Goal: Task Accomplishment & Management: Manage account settings

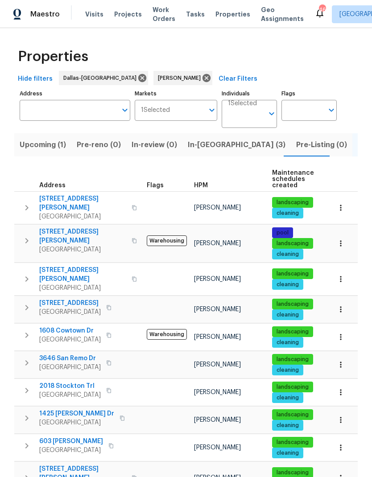
click at [195, 145] on span "In-[GEOGRAPHIC_DATA] (3)" at bounding box center [237, 145] width 98 height 12
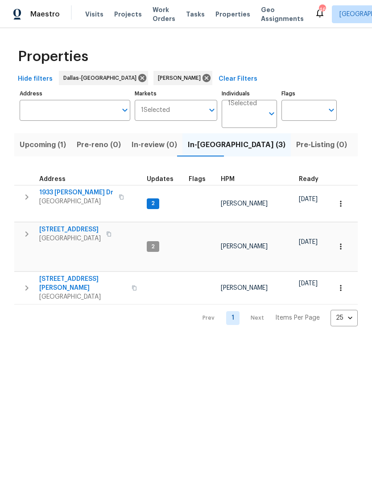
click at [25, 194] on icon "button" at bounding box center [26, 197] width 11 height 11
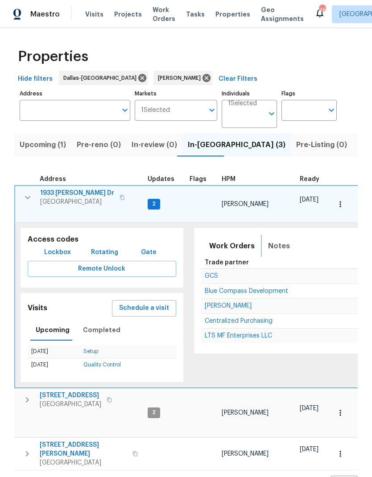
click at [268, 241] on span "Notes" at bounding box center [279, 246] width 22 height 12
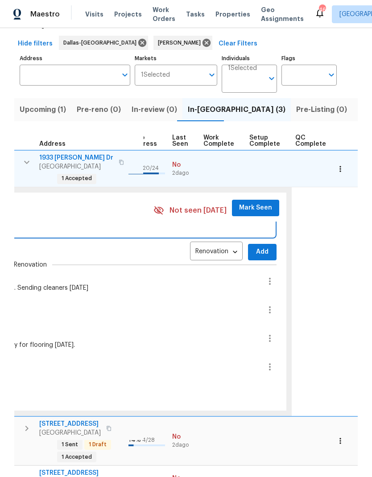
scroll to position [16, 0]
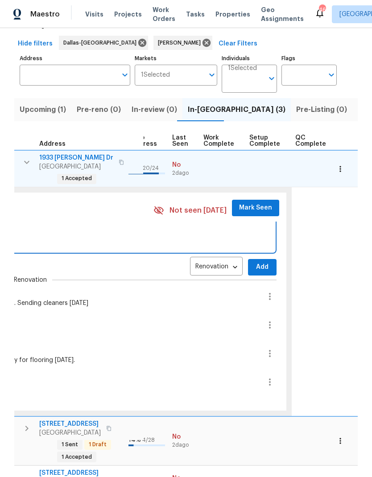
type textarea "Cleaners onsite when I arrived at 2pm. Will take pictures [DATE]"
click at [256, 262] on span "Add" at bounding box center [262, 267] width 14 height 11
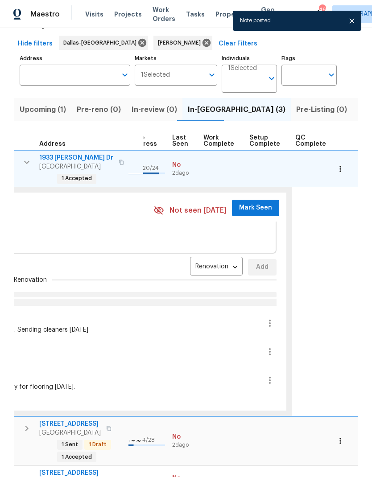
click at [251, 203] on span "Mark Seen" at bounding box center [255, 208] width 33 height 11
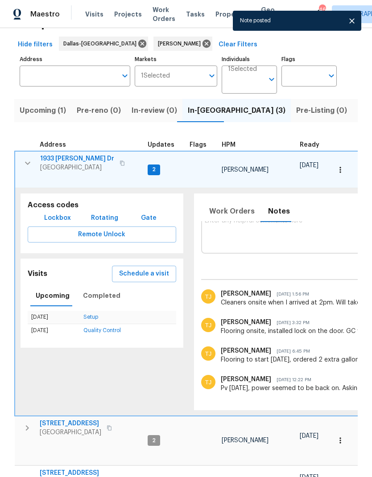
scroll to position [0, 0]
click at [23, 163] on icon "button" at bounding box center [27, 163] width 11 height 11
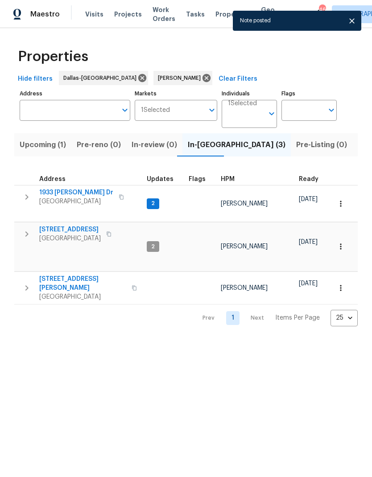
scroll to position [0, 0]
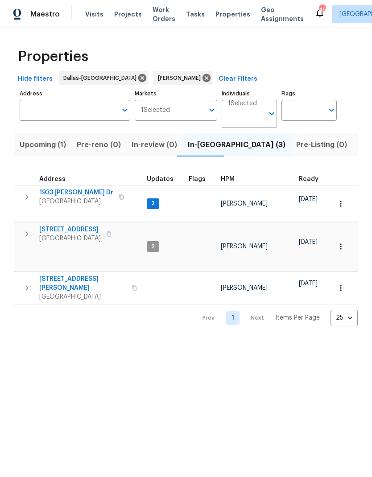
click at [343, 284] on icon "button" at bounding box center [340, 288] width 9 height 9
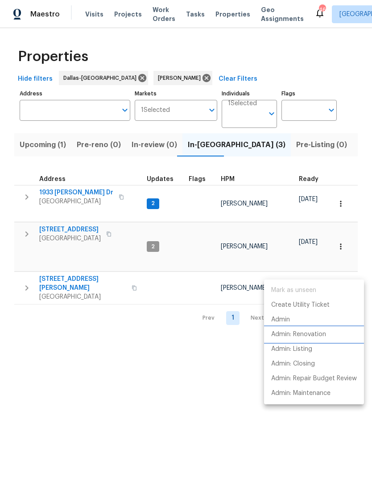
click at [321, 335] on p "Admin: Renovation" at bounding box center [298, 334] width 55 height 9
